Goal: Task Accomplishment & Management: Use online tool/utility

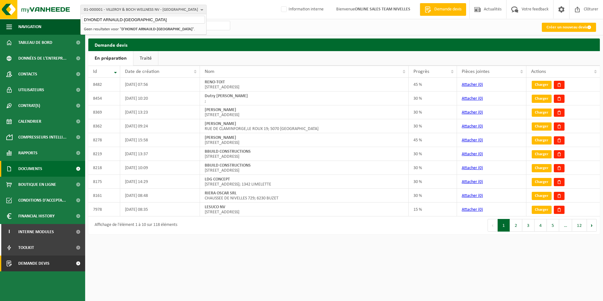
type input "D'HONDT ARNAULD-WATERLOO"
click at [23, 168] on span "Documents" at bounding box center [30, 169] width 24 height 16
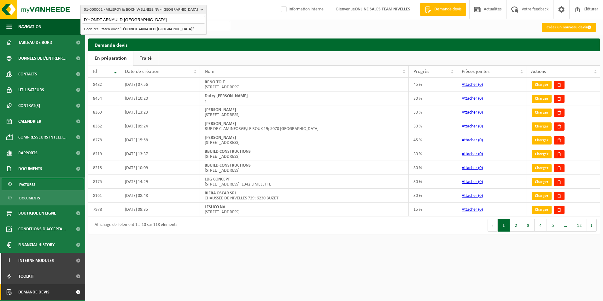
click at [22, 185] on span "Factures" at bounding box center [27, 185] width 16 height 12
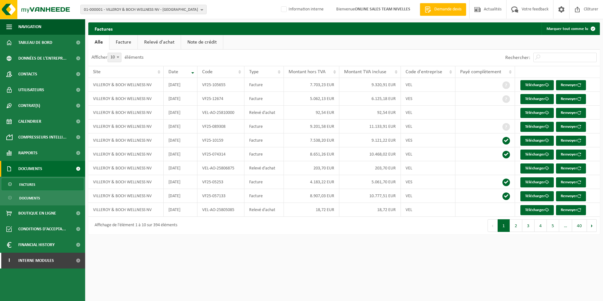
click at [128, 41] on link "Facture" at bounding box center [124, 42] width 28 height 15
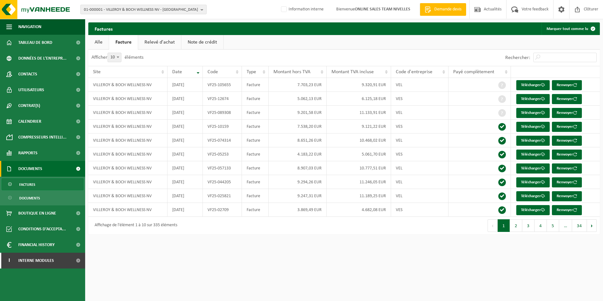
click at [111, 8] on span "01-000001 - VILLEROY & BOCH WELLNESS NV - ROESELARE" at bounding box center [141, 9] width 114 height 9
paste input "D'HONDT ARNAULD-[GEOGRAPHIC_DATA]"
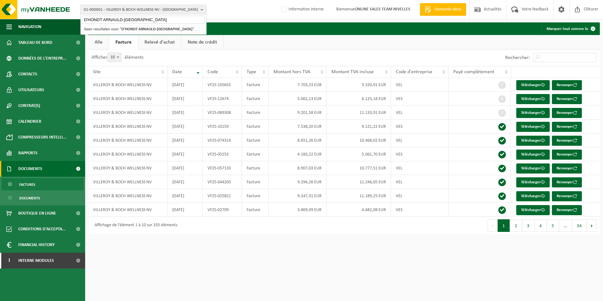
type input "D'HONDT ARNAULD-[GEOGRAPHIC_DATA]"
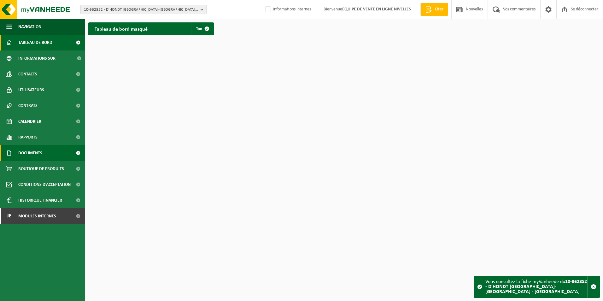
click at [21, 156] on span "Documents" at bounding box center [30, 153] width 24 height 16
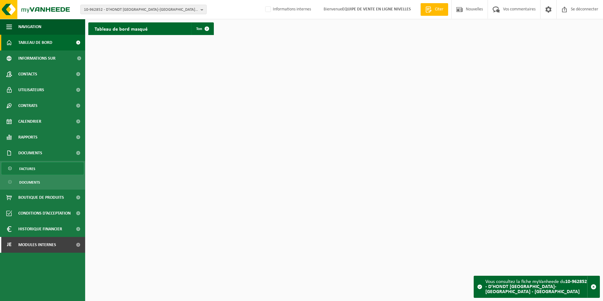
click at [20, 170] on span "Factures" at bounding box center [27, 169] width 16 height 12
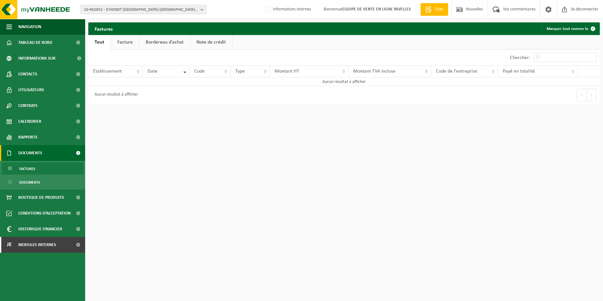
click at [128, 41] on link "Facture" at bounding box center [125, 42] width 28 height 15
click at [183, 9] on span "10-962852 - D’HONDT [GEOGRAPHIC_DATA]-[GEOGRAPHIC_DATA] - [GEOGRAPHIC_DATA]" at bounding box center [141, 9] width 114 height 9
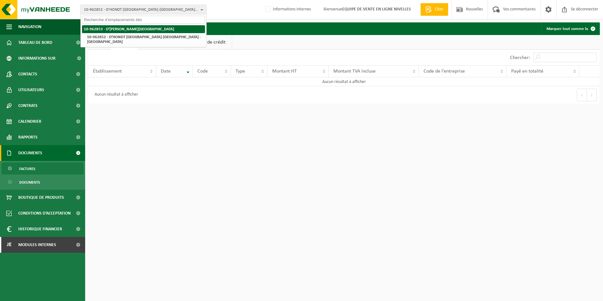
click at [135, 29] on strong "10-962853 - D’HONDT ARNAULD - LASNE" at bounding box center [129, 29] width 90 height 4
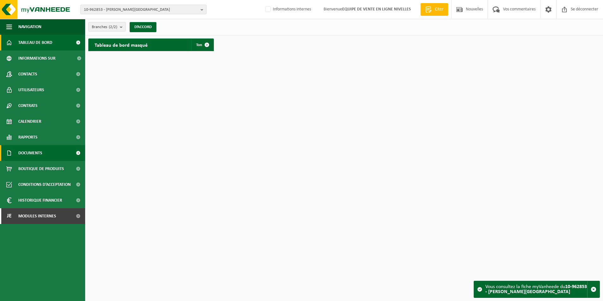
click at [28, 147] on span "Documents" at bounding box center [30, 153] width 24 height 16
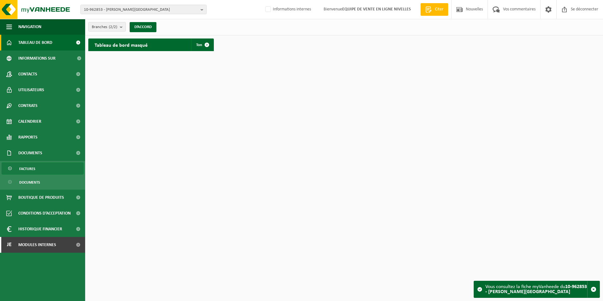
click at [26, 169] on span "Factures" at bounding box center [27, 169] width 16 height 12
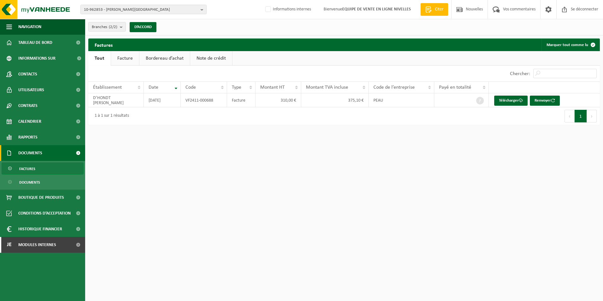
click at [112, 56] on link "Facture" at bounding box center [125, 58] width 28 height 15
click at [518, 99] on font "Télécharger" at bounding box center [509, 100] width 20 height 4
click at [543, 99] on font "Renvoyer" at bounding box center [543, 100] width 16 height 4
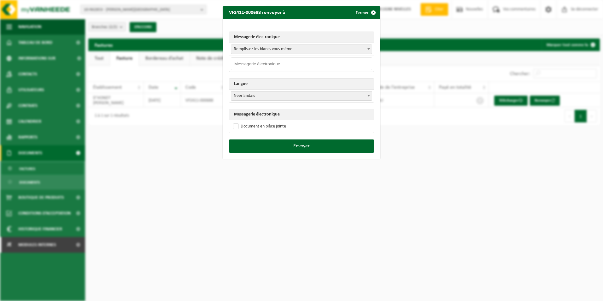
click at [366, 48] on span at bounding box center [369, 49] width 6 height 8
select select "ardt1201@gmail.com"
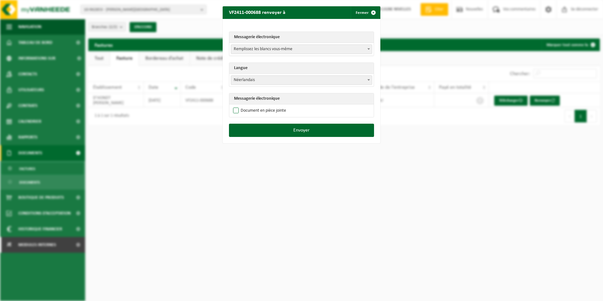
click at [233, 112] on label "Document en pièce jointe" at bounding box center [259, 110] width 54 height 9
click at [233, 106] on input "Document en pièce jointe" at bounding box center [310, 106] width 158 height 0
checkbox input "true"
click at [368, 81] on span at bounding box center [369, 80] width 6 height 8
click at [292, 130] on button "Envoyer" at bounding box center [301, 130] width 145 height 13
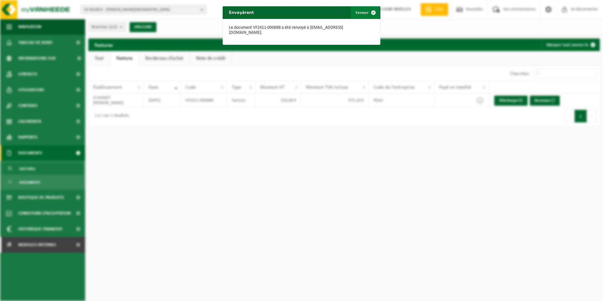
click at [367, 15] on span "button" at bounding box center [373, 12] width 13 height 13
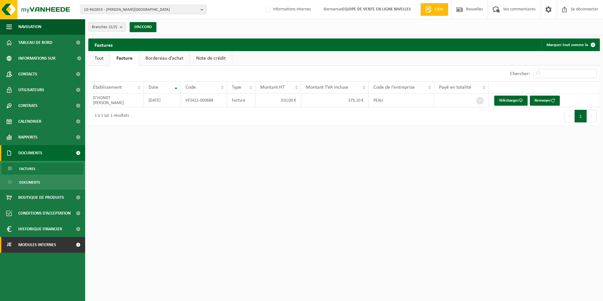
click at [40, 244] on span "Modules internes" at bounding box center [37, 245] width 38 height 16
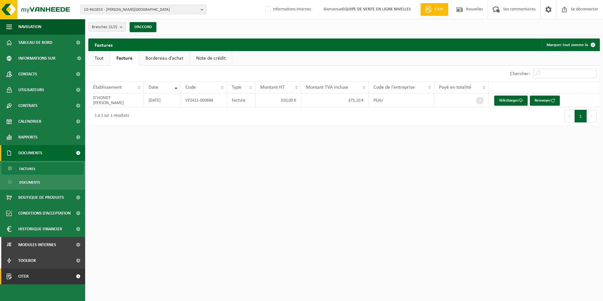
click at [30, 277] on link "Citer" at bounding box center [42, 277] width 85 height 16
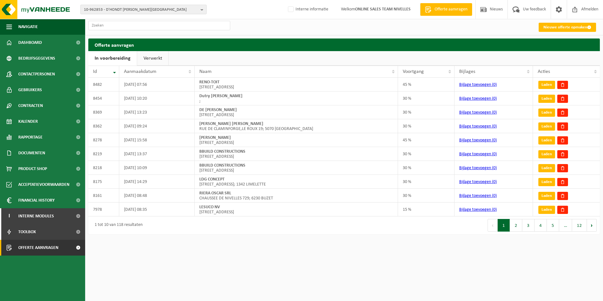
click at [138, 8] on span "10-962853 - D'HONDT ARNAULD - LASNE" at bounding box center [141, 9] width 114 height 9
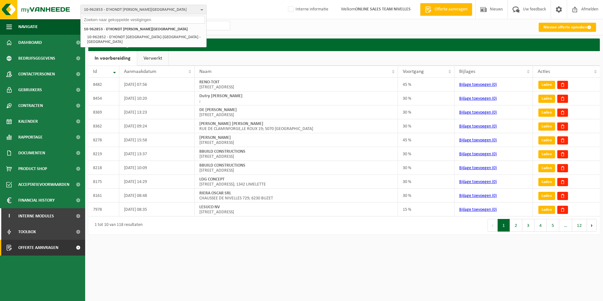
paste input "MULTI S PROPERTIES"
type input "MULTI S PROPERTIES"
click at [133, 10] on span "10-962853 - D'HONDT ARNAULD - LASNE" at bounding box center [141, 9] width 114 height 9
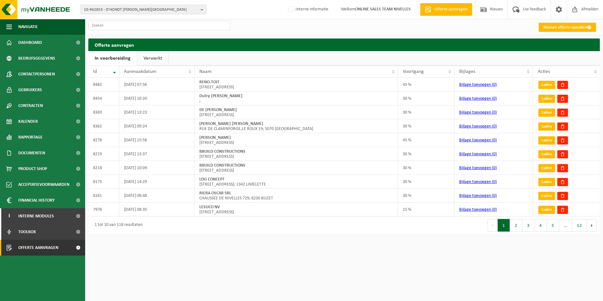
click at [134, 10] on span "10-962853 - D'HONDT ARNAULD - LASNE" at bounding box center [141, 9] width 114 height 9
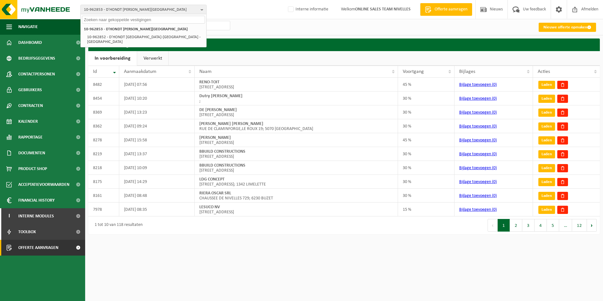
click at [127, 19] on input "text" at bounding box center [143, 20] width 123 height 8
paste input "MULTI S PROPERTIES"
type input "MULTI S PROPERTIES"
click at [144, 31] on strong "MULTI S PROPERTIES" at bounding box center [139, 29] width 34 height 4
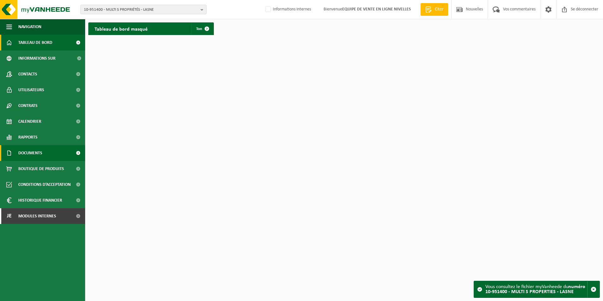
click at [33, 148] on span "Documents" at bounding box center [30, 153] width 24 height 16
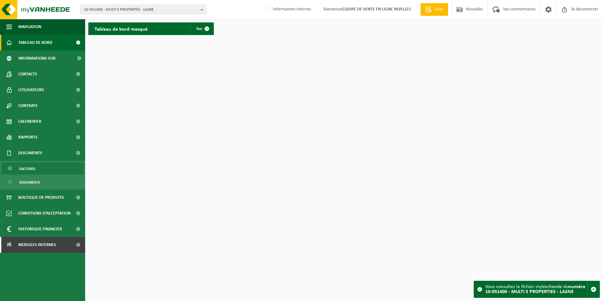
click at [31, 167] on span "Factures" at bounding box center [27, 169] width 16 height 12
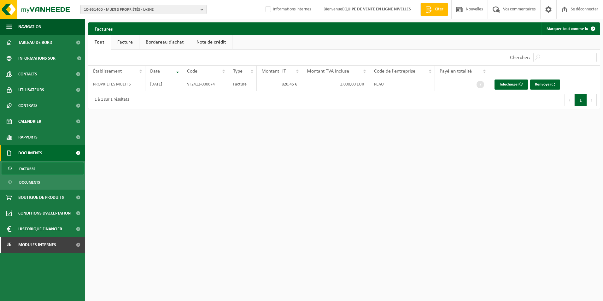
click at [127, 46] on link "Facture" at bounding box center [125, 42] width 28 height 15
click at [505, 84] on font "Télécharger" at bounding box center [510, 84] width 20 height 4
click at [546, 84] on font "Renvoyer" at bounding box center [543, 84] width 16 height 4
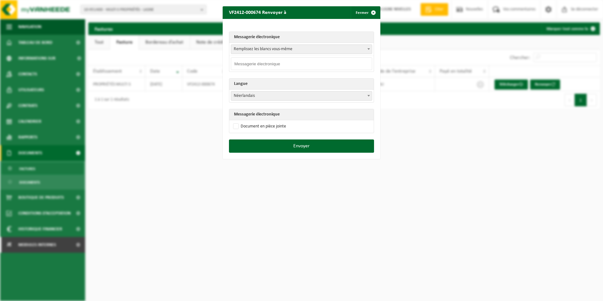
click at [355, 48] on span "Remplissez les blancs vous-même" at bounding box center [301, 49] width 141 height 9
select select "[EMAIL_ADDRESS][DOMAIN_NAME]"
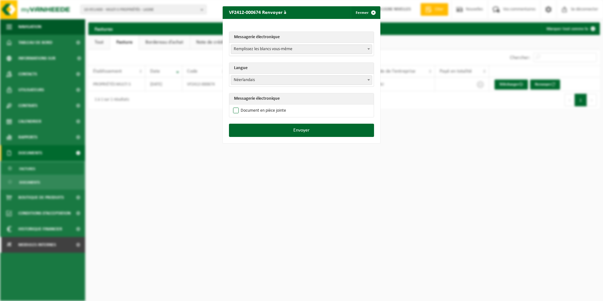
click at [235, 113] on label "Document en pièce jointe" at bounding box center [259, 110] width 54 height 9
click at [235, 106] on input "Document en pièce jointe" at bounding box center [310, 106] width 158 height 0
checkbox input "true"
click at [310, 48] on span "Remplissez les blancs vous-même" at bounding box center [301, 49] width 141 height 9
click at [314, 131] on button "Envoyer" at bounding box center [301, 130] width 145 height 13
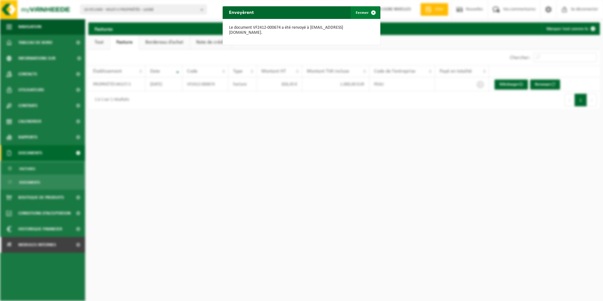
click at [370, 12] on span "button" at bounding box center [373, 12] width 13 height 13
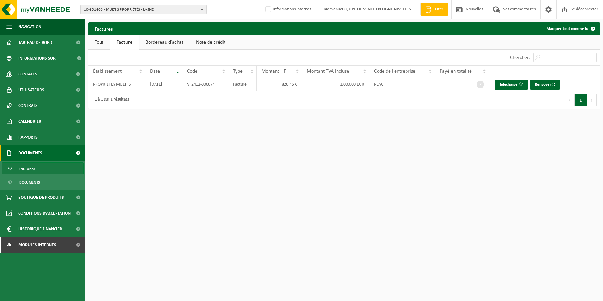
click at [106, 42] on link "Tout" at bounding box center [98, 42] width 21 height 15
click at [39, 245] on span "Modules internes" at bounding box center [37, 245] width 38 height 16
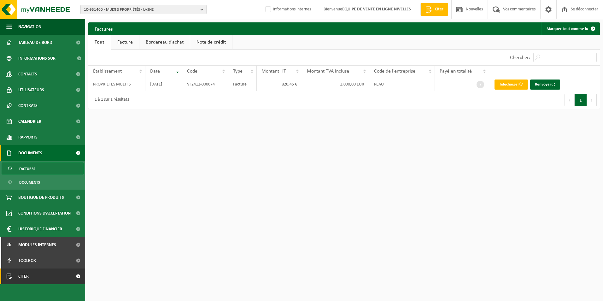
click at [23, 279] on span "Citer" at bounding box center [23, 277] width 10 height 16
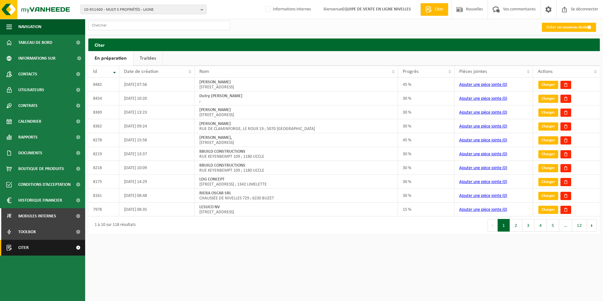
click at [49, 248] on link "Citer" at bounding box center [42, 248] width 85 height 16
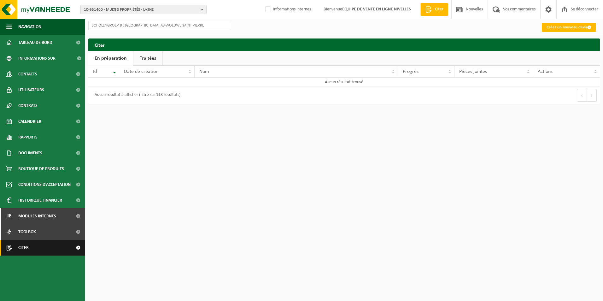
type input "SCHOLENGROEP 8 : [GEOGRAPHIC_DATA] AV-WOLUWE SAINT PIERRE"
click at [26, 246] on span "Citer" at bounding box center [23, 248] width 10 height 16
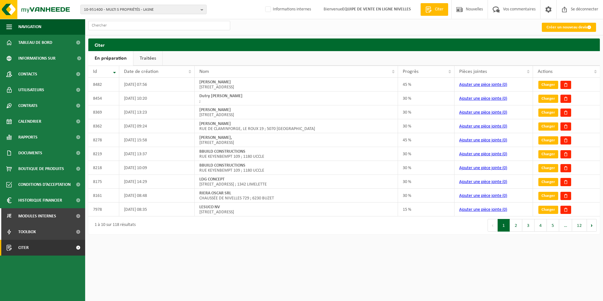
click at [153, 57] on link "Traitées" at bounding box center [148, 58] width 29 height 15
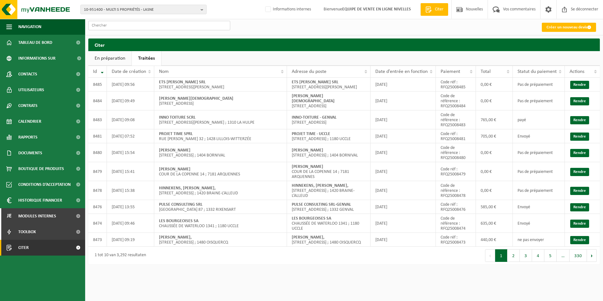
click at [124, 26] on input "text" at bounding box center [159, 25] width 142 height 9
paste input "SCHOLENGROEP 8 : [GEOGRAPHIC_DATA] AV-WOLUWE SAINT PIERRE"
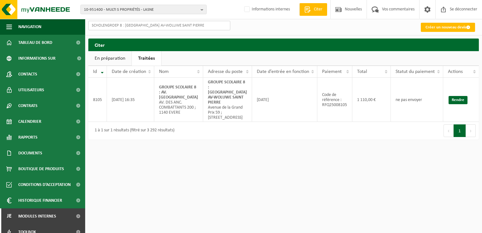
type input "SCHOLENGROEP 8 : [GEOGRAPHIC_DATA] AV-WOLUWE SAINT PIERRE"
click at [456, 99] on link "Rendre" at bounding box center [458, 100] width 19 height 8
